Goal: Navigation & Orientation: Find specific page/section

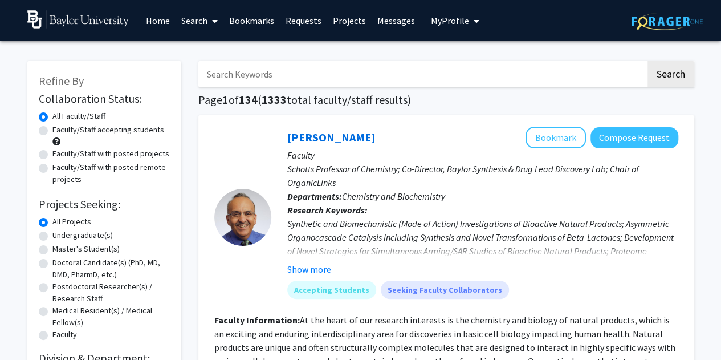
click at [469, 22] on span "My profile dropdown to access profile and logout" at bounding box center [474, 21] width 10 height 40
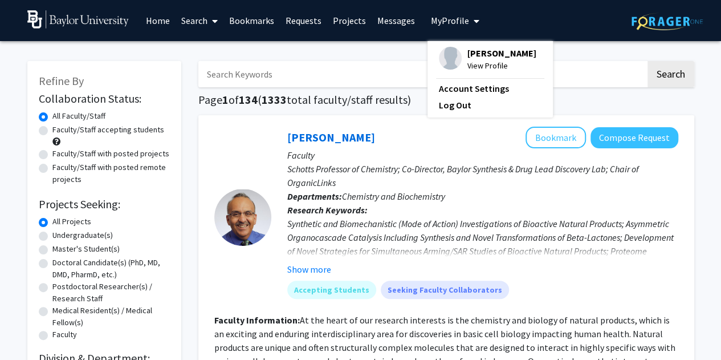
click at [454, 51] on fg-profile-picture at bounding box center [450, 59] width 23 height 25
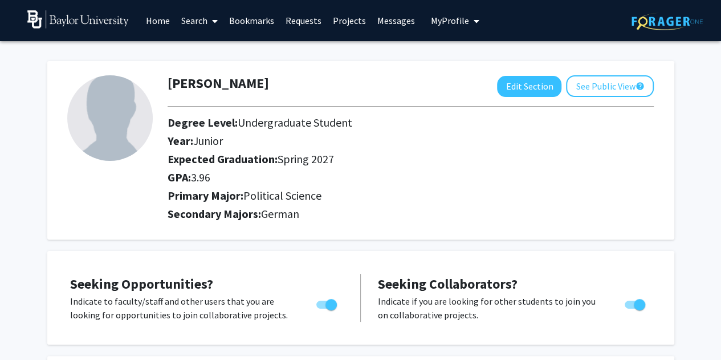
click at [383, 32] on link "Messages" at bounding box center [396, 21] width 49 height 40
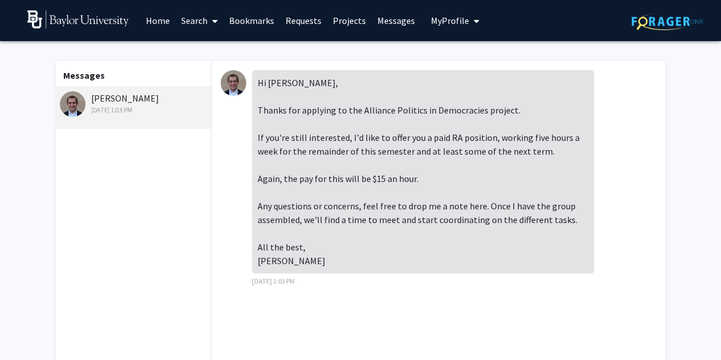
click at [337, 29] on link "Projects" at bounding box center [349, 21] width 44 height 40
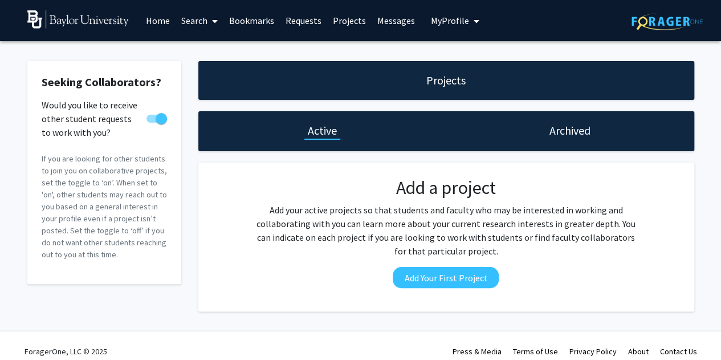
click at [301, 22] on link "Requests" at bounding box center [303, 21] width 47 height 40
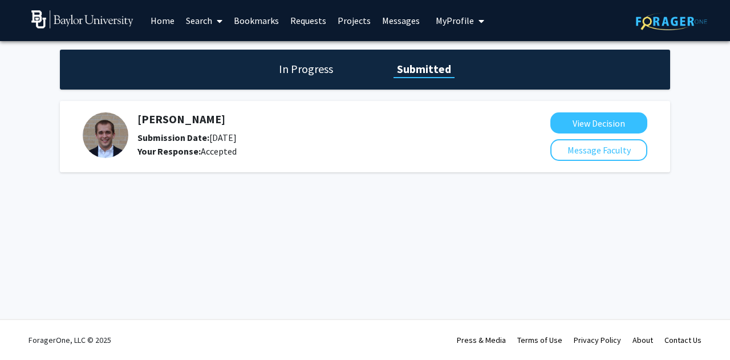
click at [163, 17] on link "Home" at bounding box center [162, 21] width 35 height 40
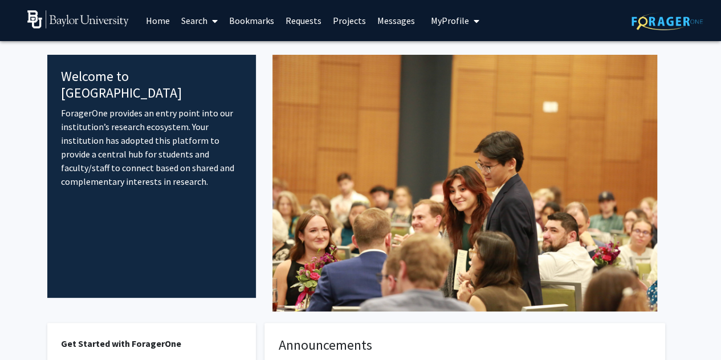
click at [201, 24] on link "Search" at bounding box center [200, 21] width 48 height 40
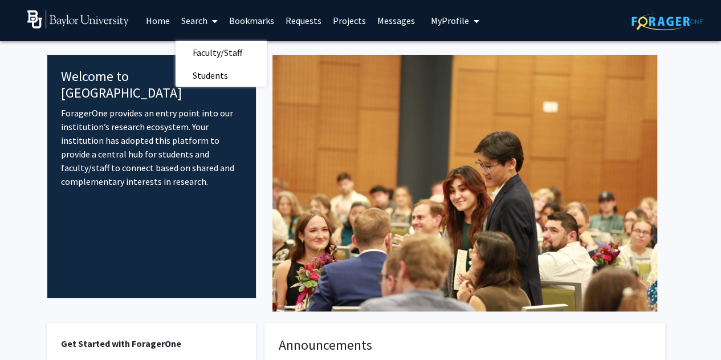
click at [289, 21] on link "Requests" at bounding box center [303, 21] width 47 height 40
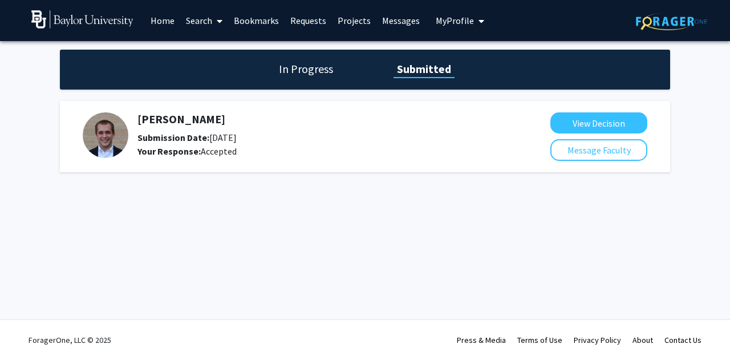
click at [167, 20] on link "Home" at bounding box center [162, 21] width 35 height 40
